Goal: Task Accomplishment & Management: Manage account settings

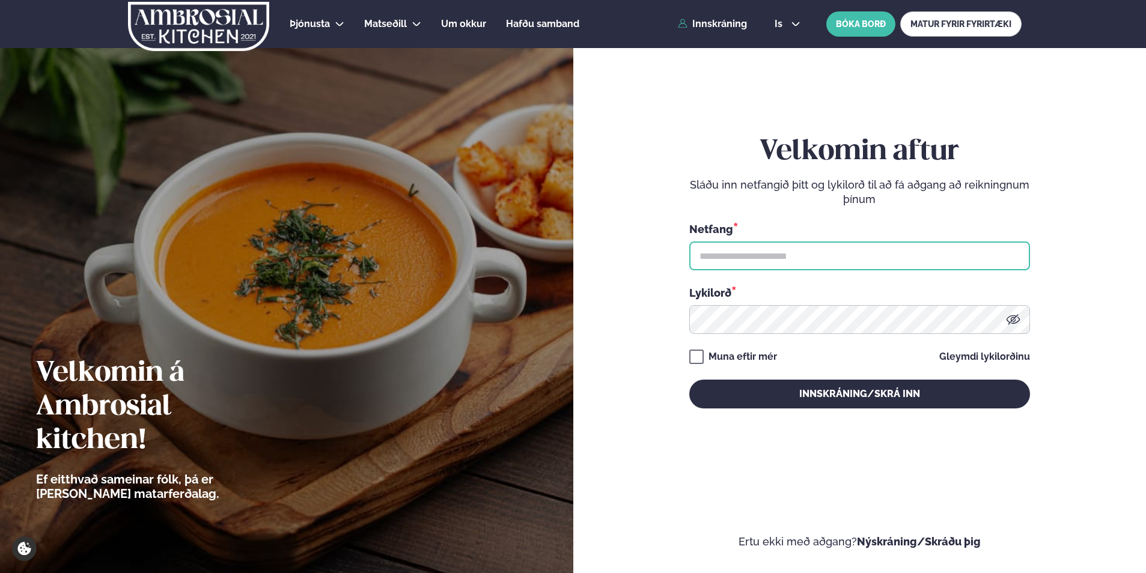
type input "**********"
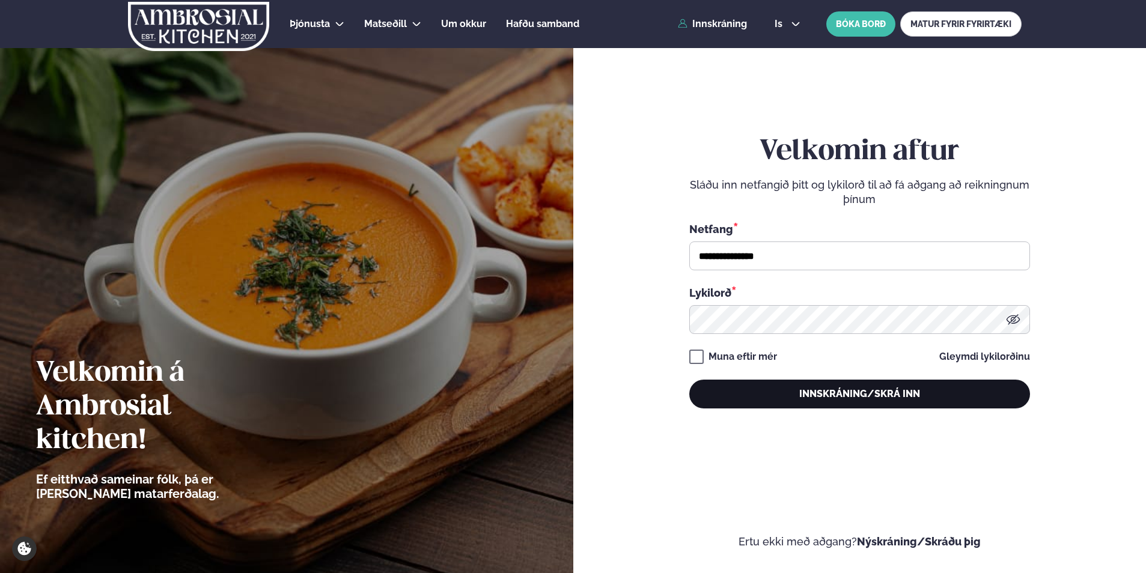
click at [732, 388] on button "Innskráning/Skrá inn" at bounding box center [860, 394] width 341 height 29
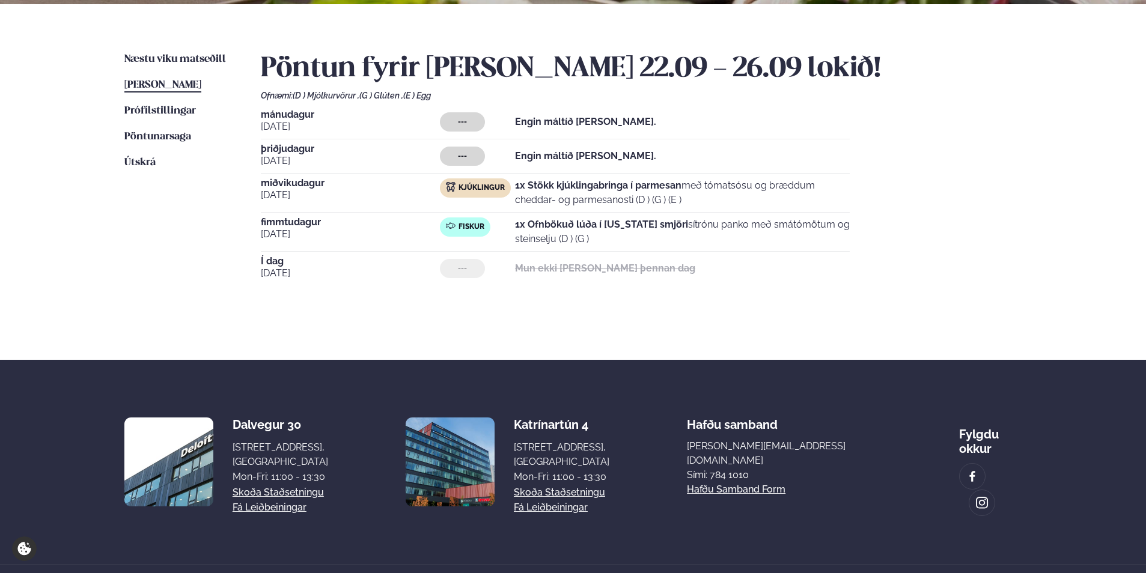
scroll to position [292, 0]
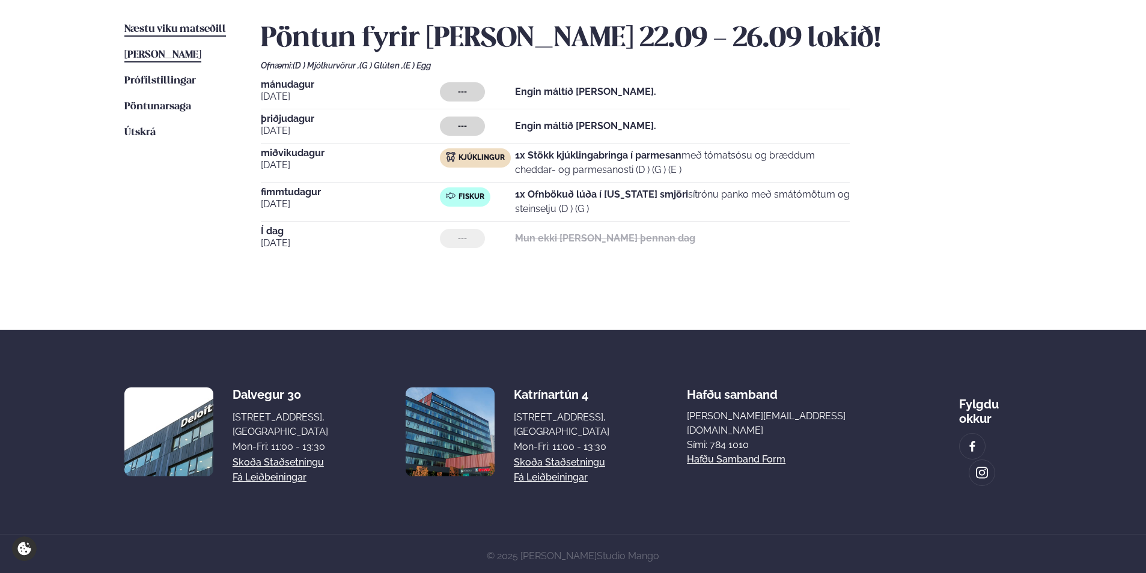
click at [180, 31] on span "Næstu viku matseðill" at bounding box center [175, 29] width 102 height 10
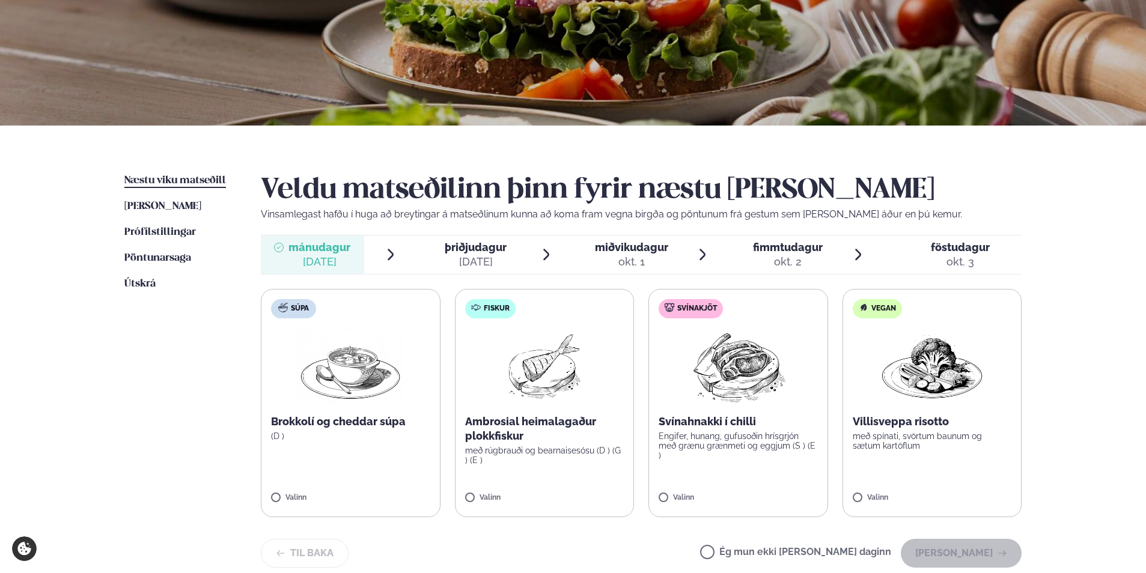
scroll to position [421, 0]
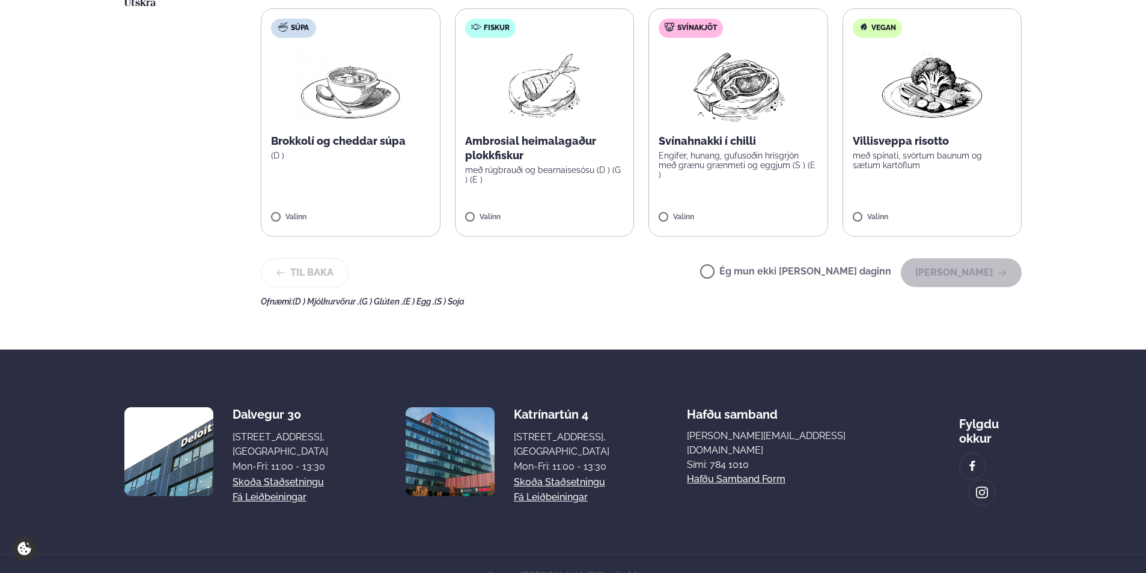
click at [820, 275] on label "Ég mun ekki [PERSON_NAME] daginn" at bounding box center [795, 273] width 191 height 13
click at [955, 274] on button "[PERSON_NAME]" at bounding box center [961, 272] width 121 height 29
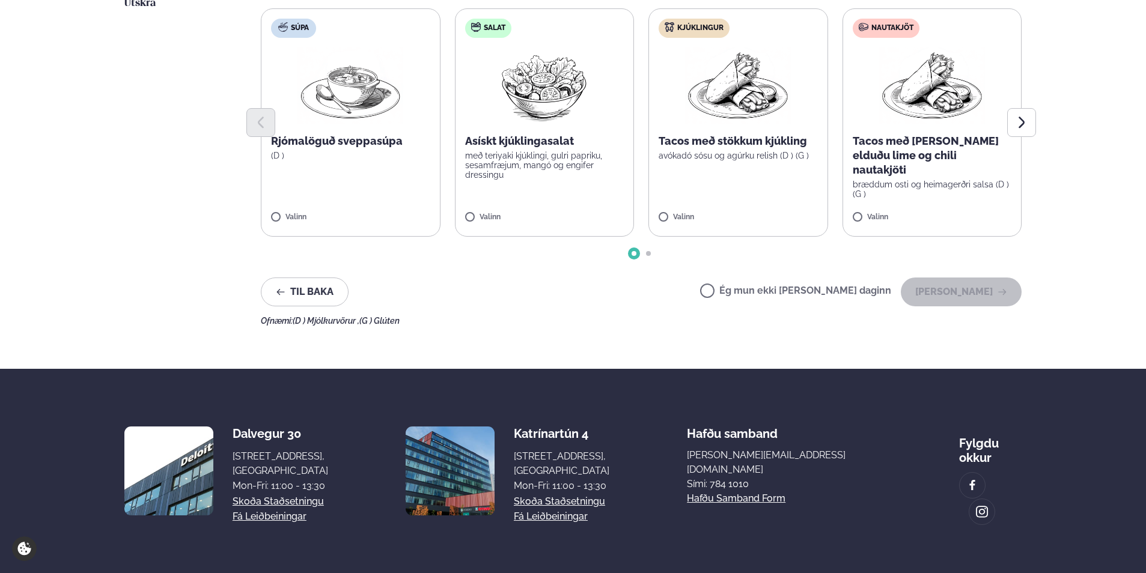
click at [829, 293] on label "Ég mun ekki [PERSON_NAME] daginn" at bounding box center [795, 292] width 191 height 13
click at [969, 296] on button "[PERSON_NAME]" at bounding box center [961, 292] width 121 height 29
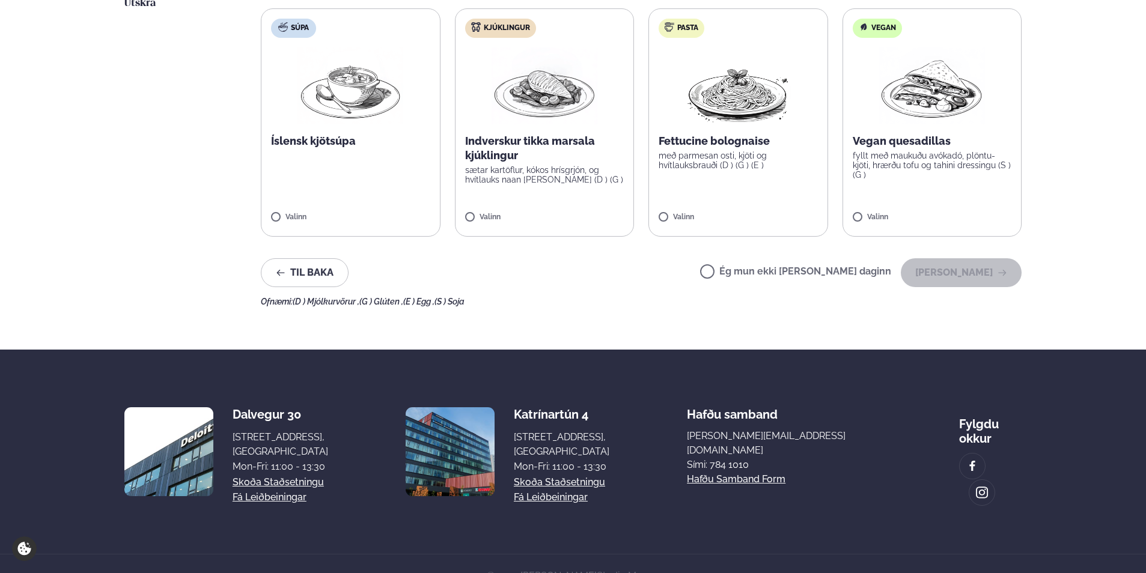
click at [568, 104] on img at bounding box center [545, 85] width 106 height 77
click at [1000, 284] on button "[PERSON_NAME]" at bounding box center [961, 272] width 121 height 29
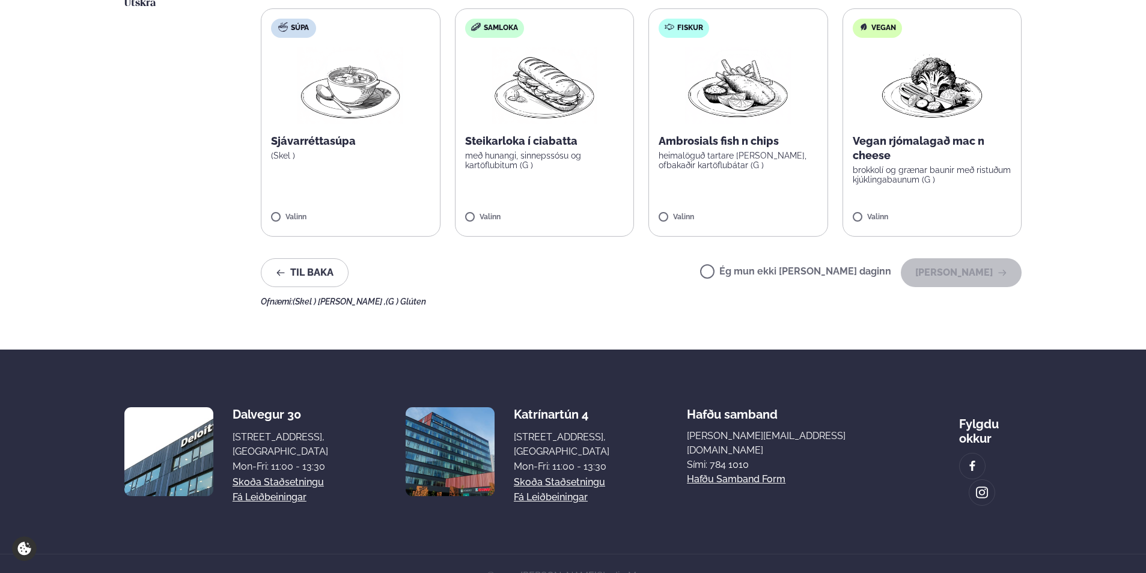
click at [733, 93] on img at bounding box center [738, 85] width 106 height 77
click at [947, 277] on button "[PERSON_NAME]" at bounding box center [961, 272] width 121 height 29
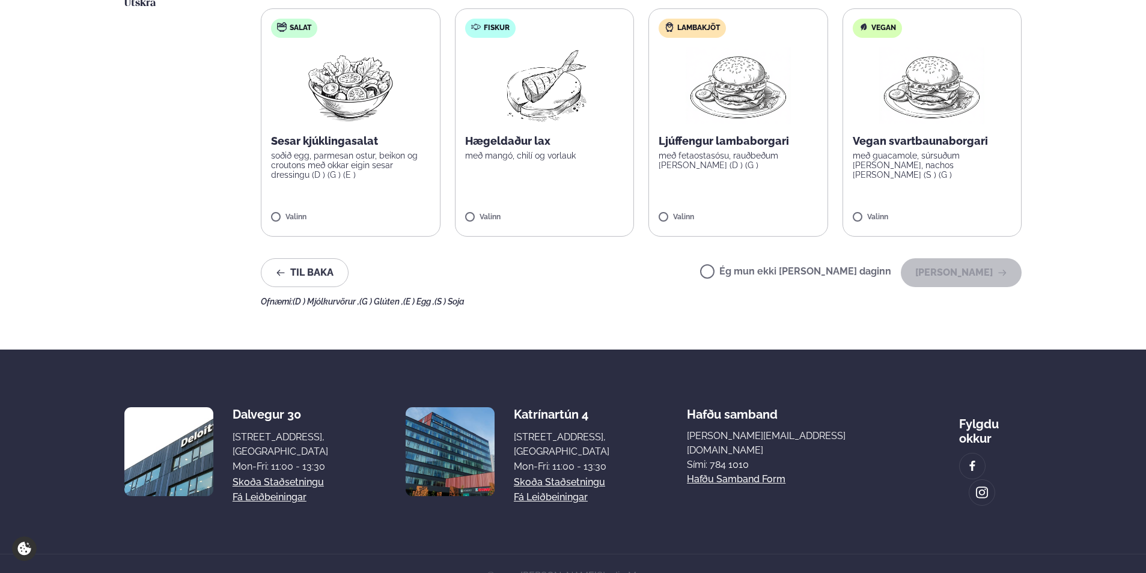
click at [772, 274] on label "Ég mun ekki [PERSON_NAME] daginn" at bounding box center [795, 273] width 191 height 13
click at [958, 272] on button "[PERSON_NAME]" at bounding box center [961, 272] width 121 height 29
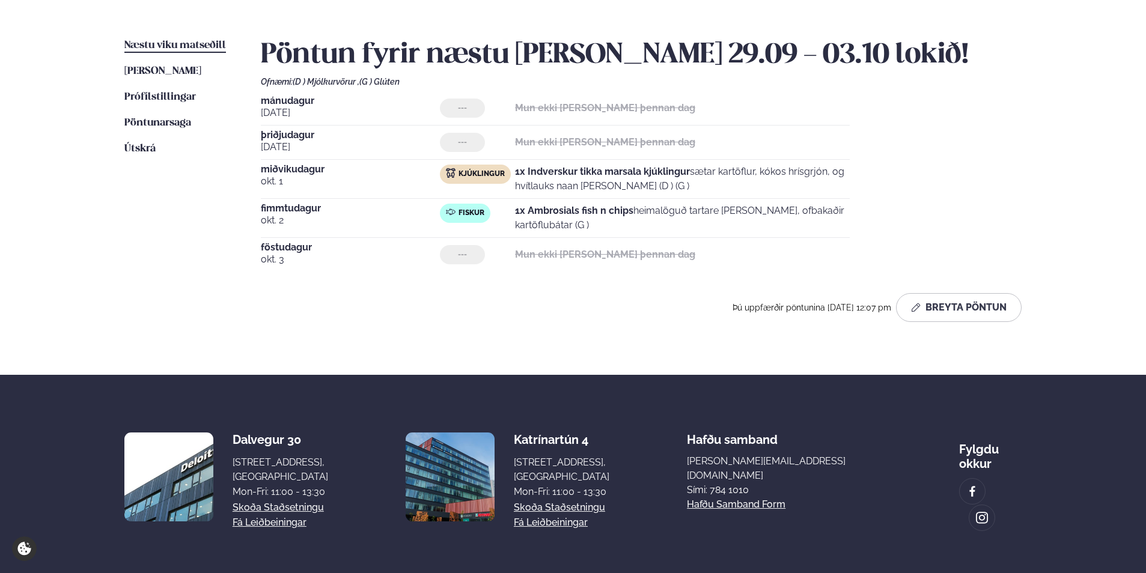
scroll to position [0, 0]
